Goal: Transaction & Acquisition: Purchase product/service

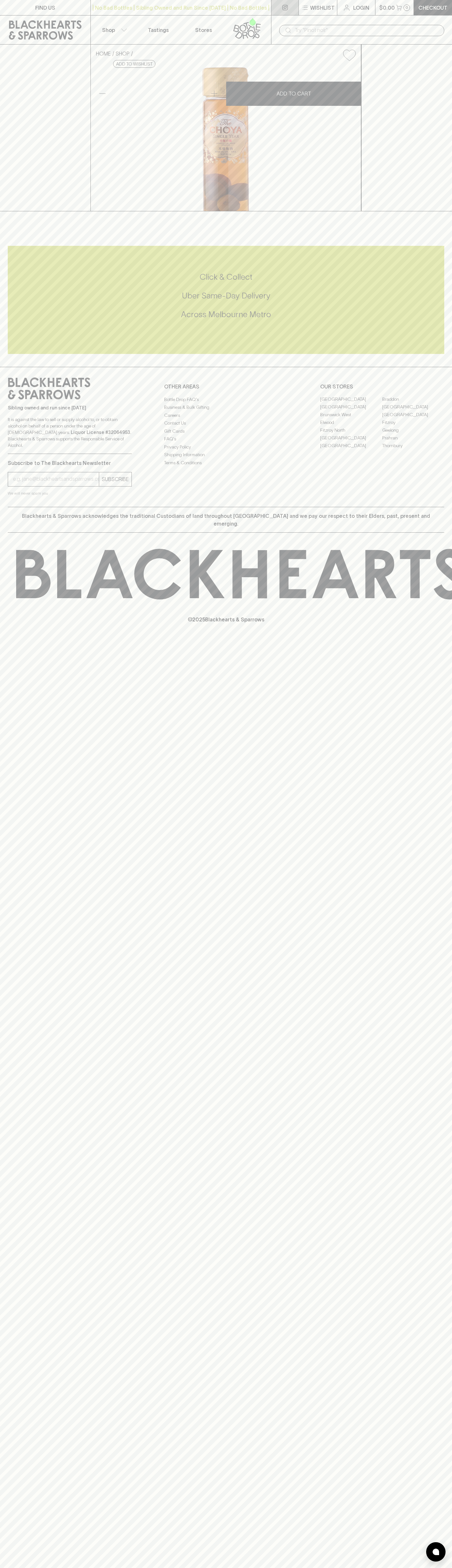
click at [289, 10] on link at bounding box center [284, 7] width 27 height 15
click at [436, 1312] on div "FIND US | No Bad Bottles | Sibling Owned and Run Since [DATE] | No Bad Bottles …" at bounding box center [226, 784] width 452 height 1568
click at [258, 1567] on html "FIND US | No Bad Bottles | Sibling Owned and Run Since [DATE] | No Bad Bottles …" at bounding box center [226, 784] width 452 height 1568
click at [14, 765] on div "FIND US | No Bad Bottles | Sibling Owned and Run Since [DATE] | No Bad Bottles …" at bounding box center [226, 784] width 452 height 1568
